Goal: Understand process/instructions

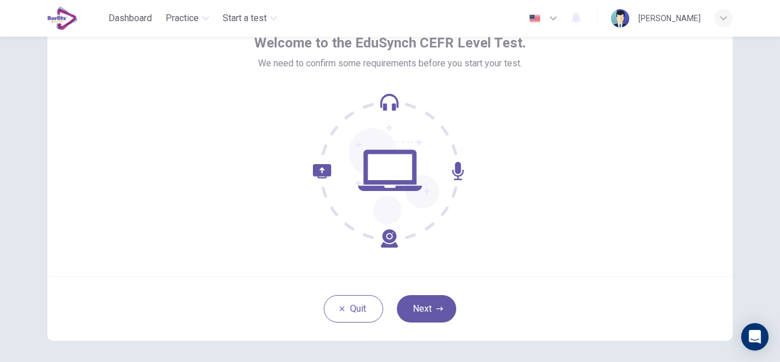
scroll to position [70, 0]
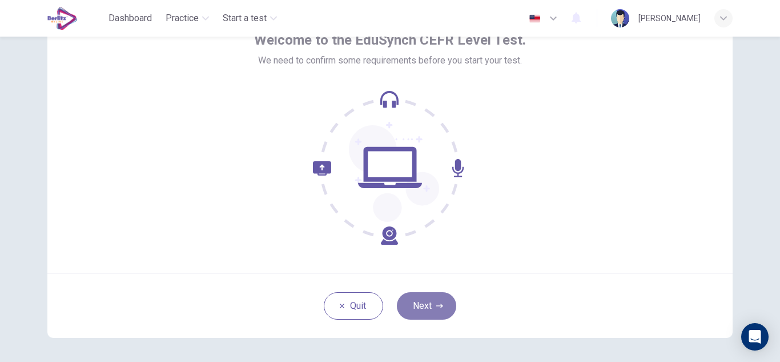
click at [431, 295] on button "Next" at bounding box center [426, 305] width 59 height 27
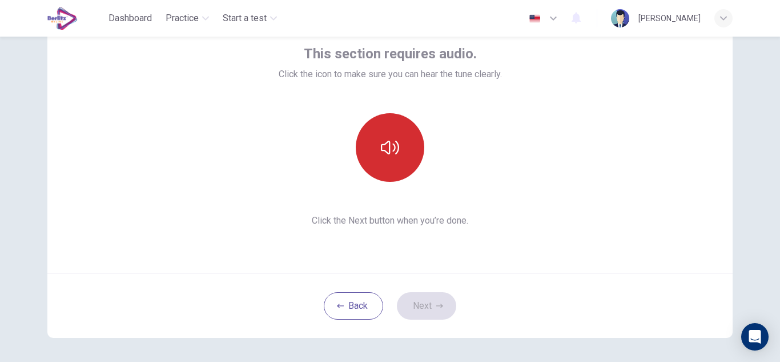
click at [399, 154] on button "button" at bounding box center [390, 147] width 69 height 69
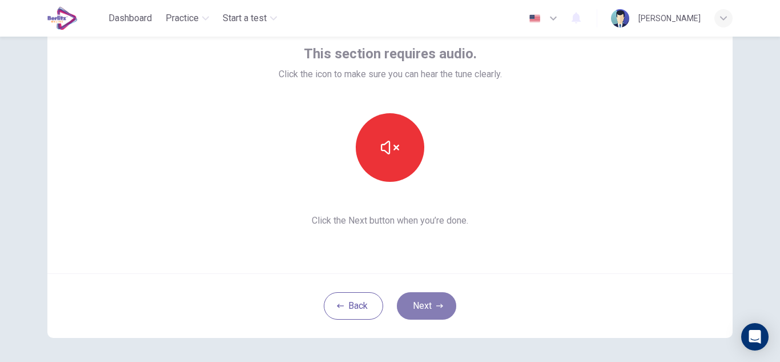
click at [416, 311] on button "Next" at bounding box center [426, 305] width 59 height 27
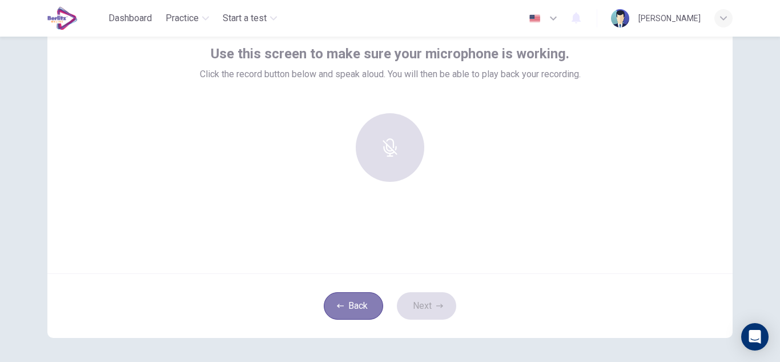
click at [339, 299] on button "Back" at bounding box center [353, 305] width 59 height 27
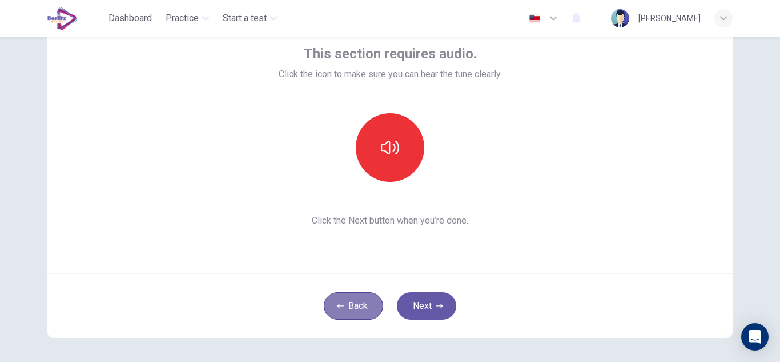
click at [339, 299] on button "Back" at bounding box center [353, 305] width 59 height 27
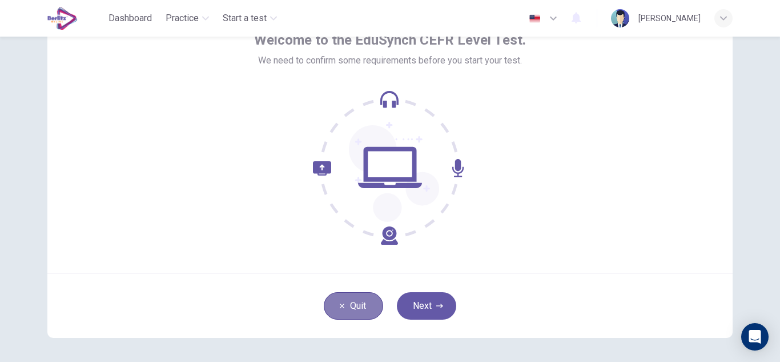
click at [339, 299] on button "Quit" at bounding box center [353, 305] width 59 height 27
